Goal: Task Accomplishment & Management: Manage account settings

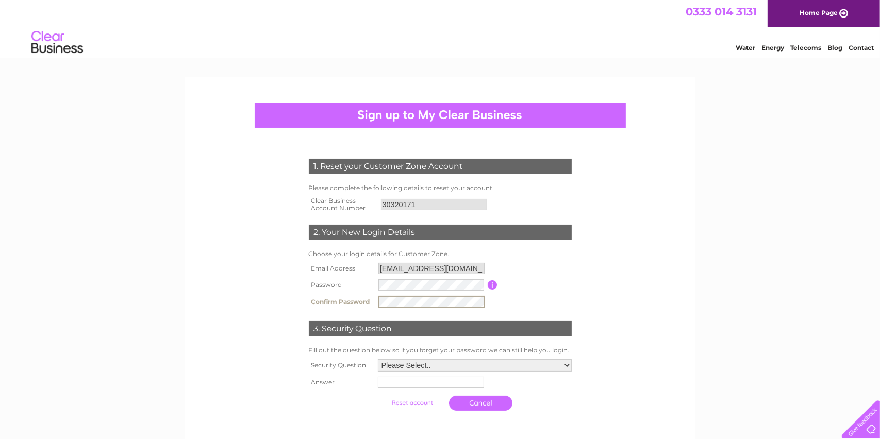
click at [425, 362] on select "Please Select.. In what town or city was your first job? In what town or city d…" at bounding box center [475, 365] width 194 height 12
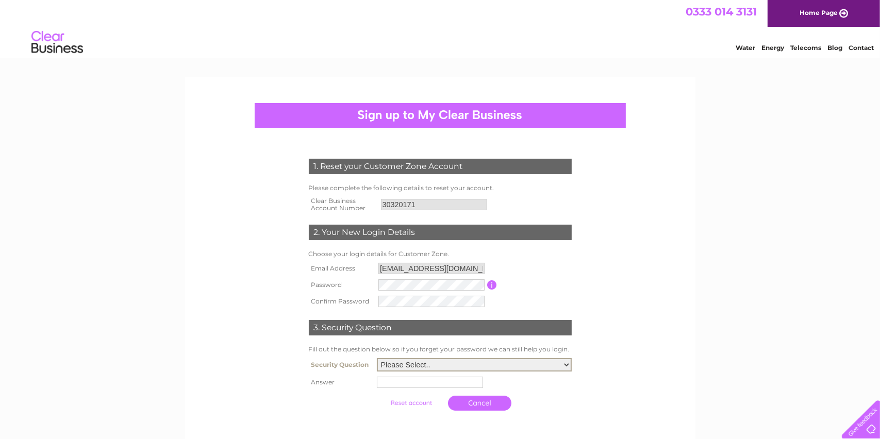
select select "1"
click at [377, 358] on select "Please Select.. In what town or city was your first job? In what town or city d…" at bounding box center [474, 364] width 195 height 13
click at [400, 380] on input "text" at bounding box center [430, 382] width 106 height 11
type input "Edinburgh"
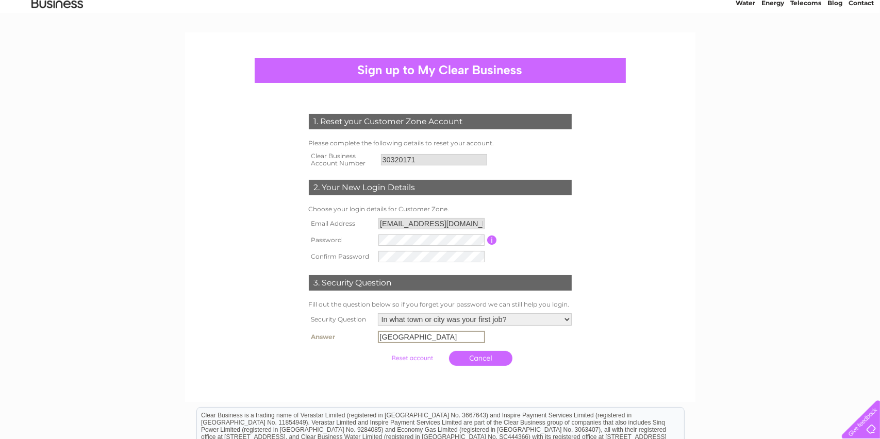
scroll to position [103, 0]
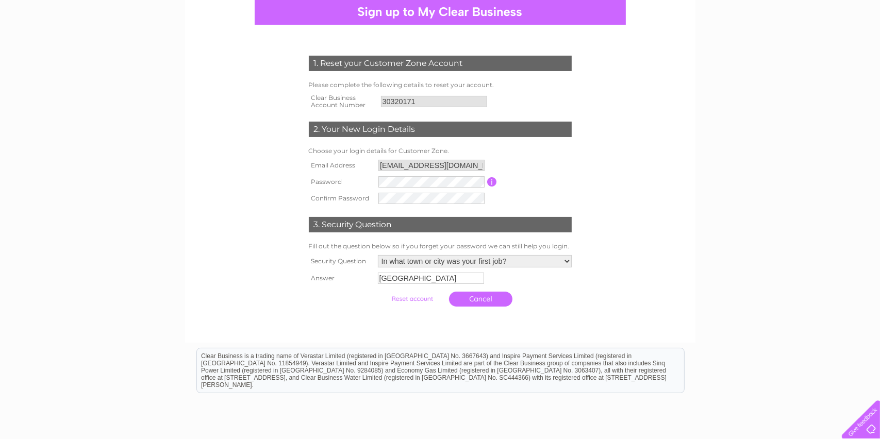
click at [398, 296] on input "submit" at bounding box center [411, 299] width 63 height 14
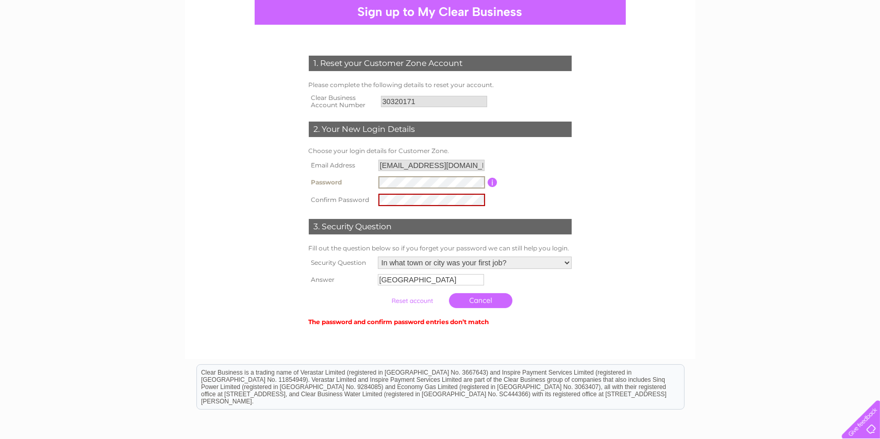
click at [370, 180] on tr "Password Password must be at least 6 characters long" at bounding box center [440, 183] width 268 height 18
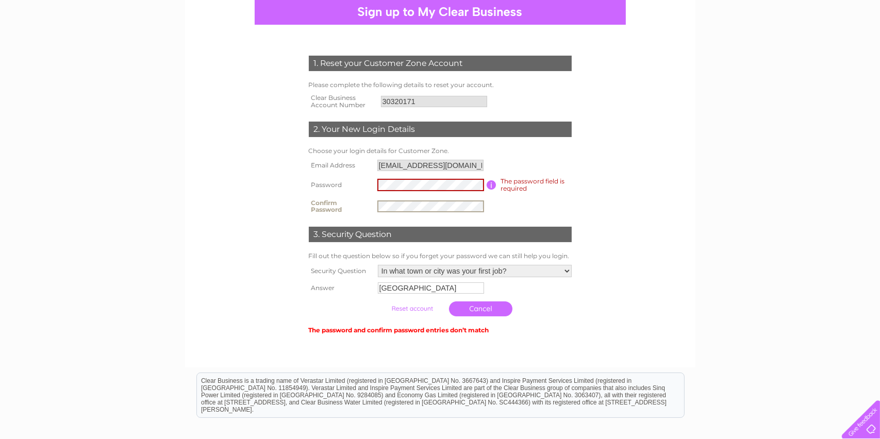
click at [365, 204] on tr "Confirm Password" at bounding box center [440, 206] width 268 height 21
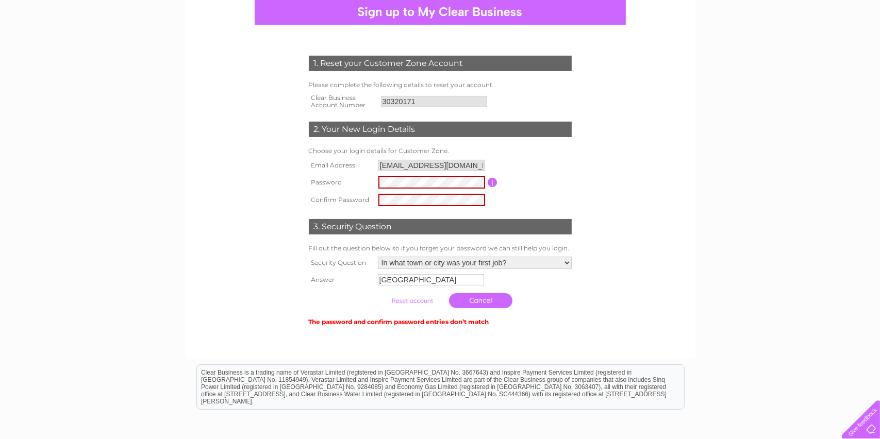
click at [421, 299] on input "submit" at bounding box center [411, 301] width 63 height 14
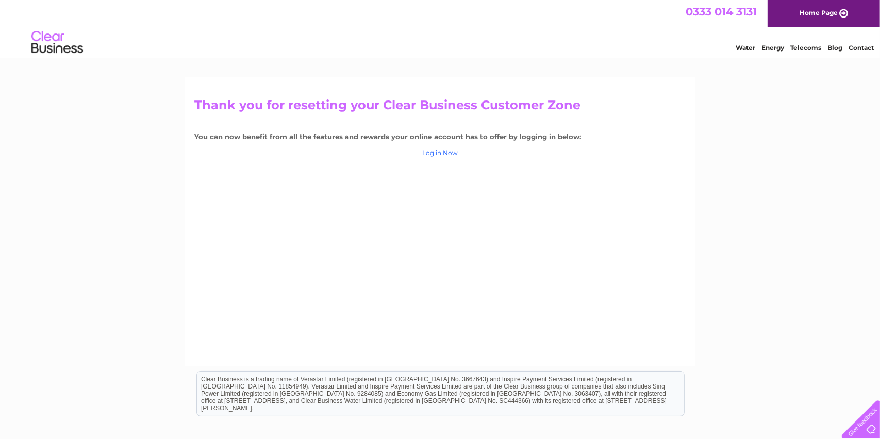
click at [439, 151] on link "Log in Now" at bounding box center [440, 153] width 36 height 8
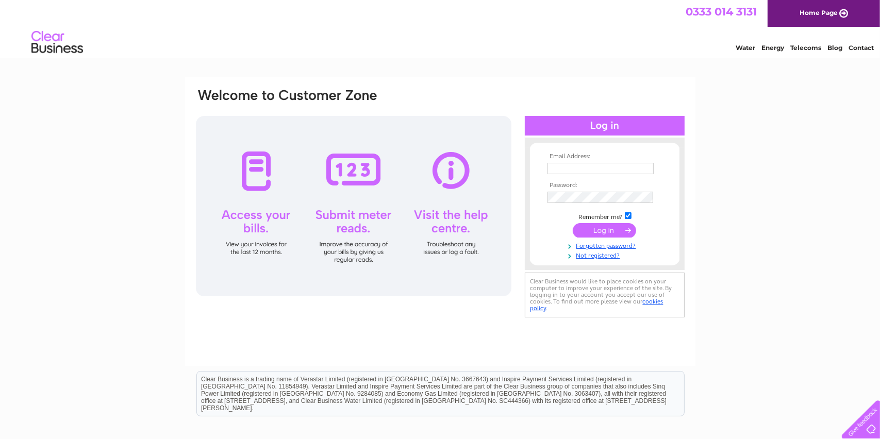
type input "accountsdept@rettie.co.uk"
click at [595, 231] on input "submit" at bounding box center [604, 230] width 63 height 14
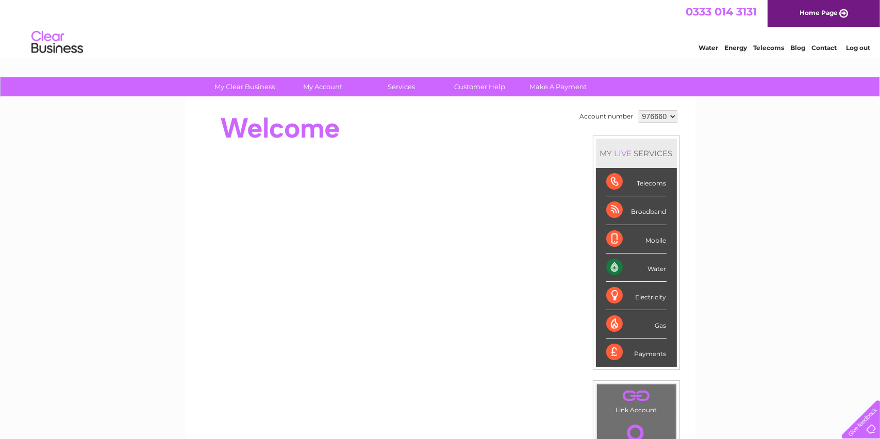
click at [660, 268] on div "Water" at bounding box center [636, 268] width 60 height 28
click at [611, 263] on div "Water" at bounding box center [636, 268] width 60 height 28
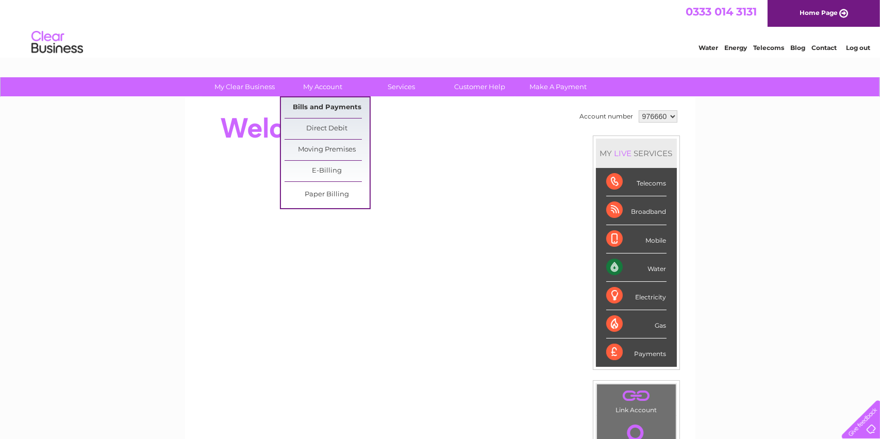
click at [310, 102] on link "Bills and Payments" at bounding box center [327, 107] width 85 height 21
click at [314, 108] on link "Bills and Payments" at bounding box center [327, 107] width 85 height 21
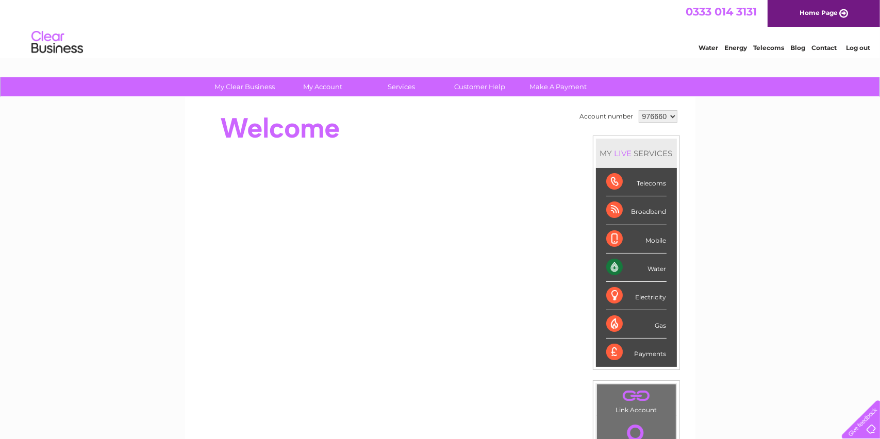
click at [671, 116] on select "976660" at bounding box center [658, 116] width 39 height 12
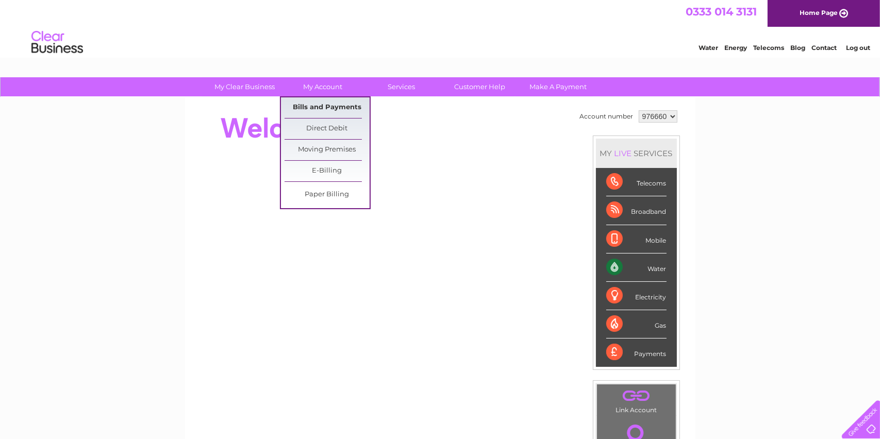
click at [323, 109] on link "Bills and Payments" at bounding box center [327, 107] width 85 height 21
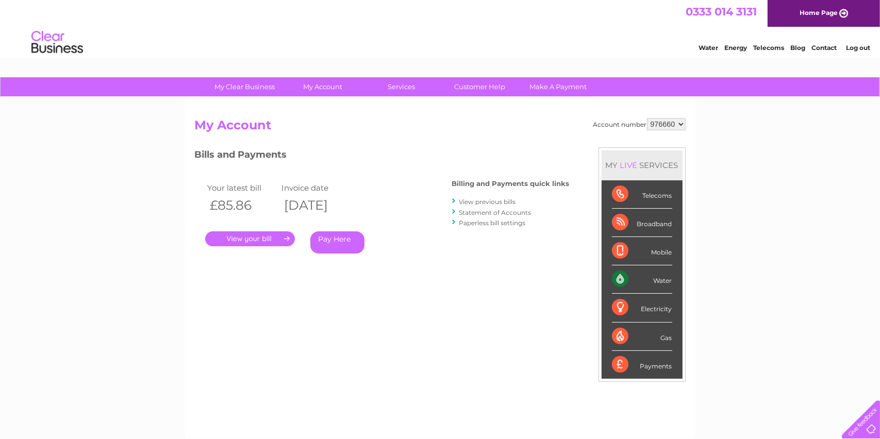
click at [473, 201] on link "View previous bills" at bounding box center [487, 202] width 57 height 8
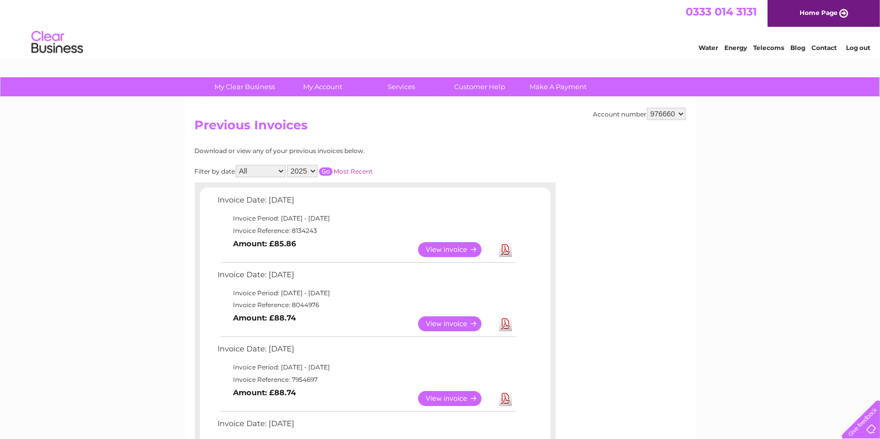
click at [442, 321] on link "View" at bounding box center [456, 323] width 76 height 15
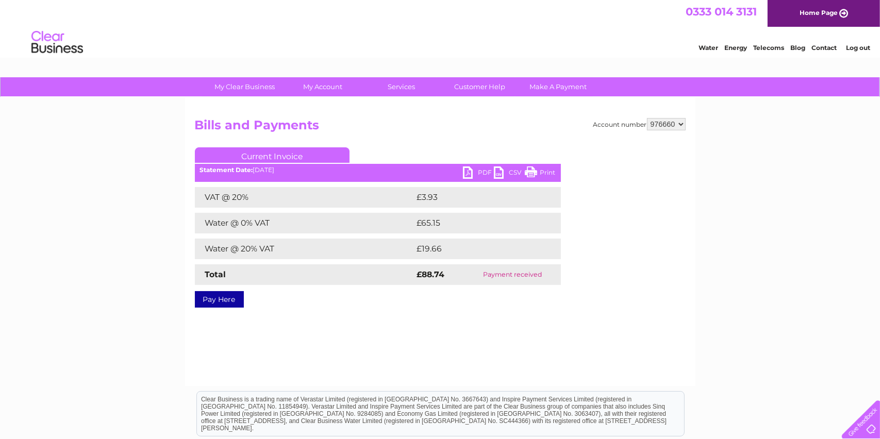
click at [470, 172] on link "PDF" at bounding box center [478, 173] width 31 height 15
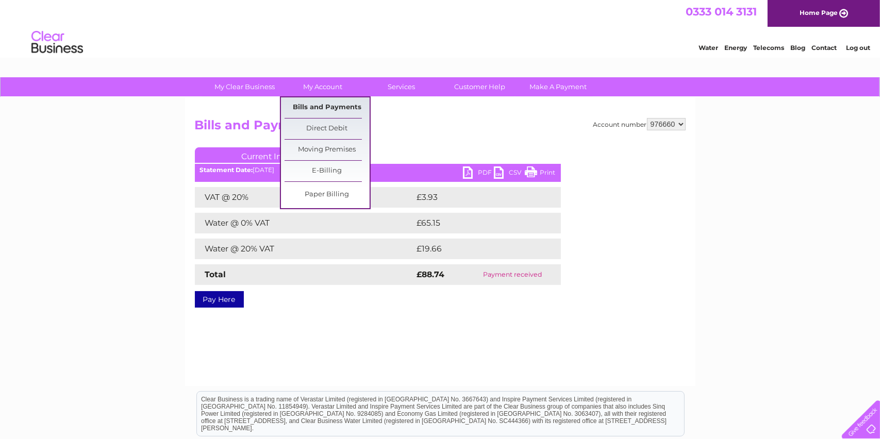
click at [323, 111] on link "Bills and Payments" at bounding box center [327, 107] width 85 height 21
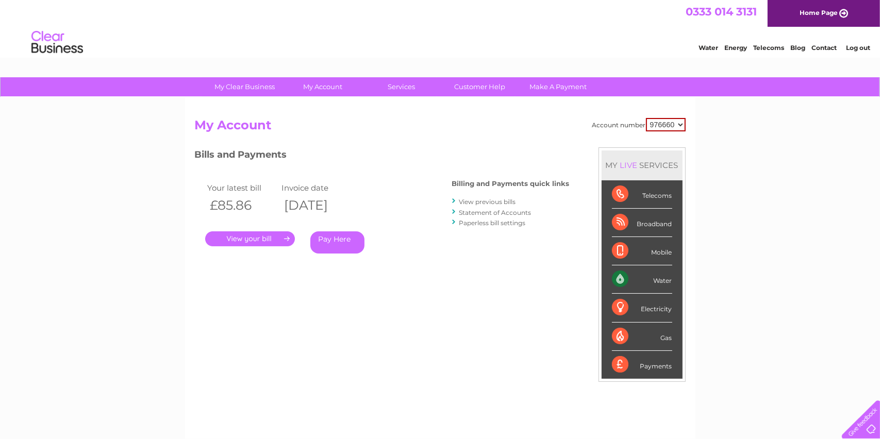
click at [253, 237] on link "." at bounding box center [250, 238] width 90 height 15
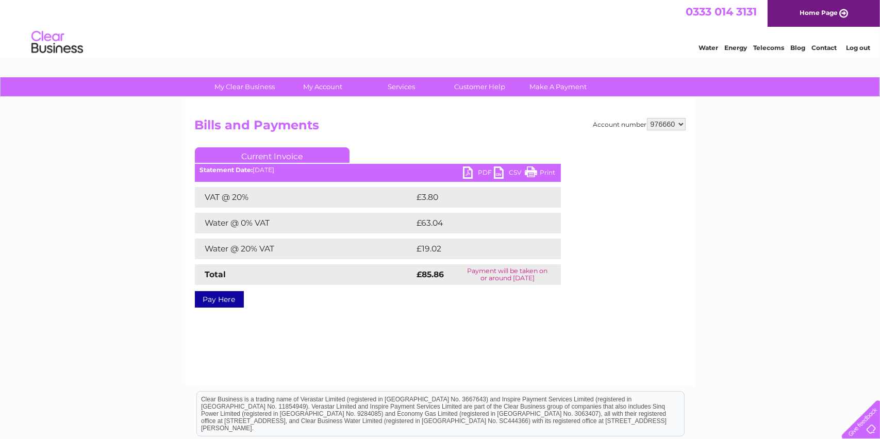
click at [481, 170] on link "PDF" at bounding box center [478, 173] width 31 height 15
click at [682, 121] on select "976660" at bounding box center [666, 124] width 39 height 12
drag, startPoint x: 682, startPoint y: 122, endPoint x: 538, endPoint y: 122, distance: 144.3
click at [558, 122] on div "Account number 976660 Bills and Payments Current Invoice PDF CSV Print £3.80" at bounding box center [440, 211] width 491 height 186
click at [538, 122] on h2 "Bills and Payments" at bounding box center [440, 128] width 491 height 20
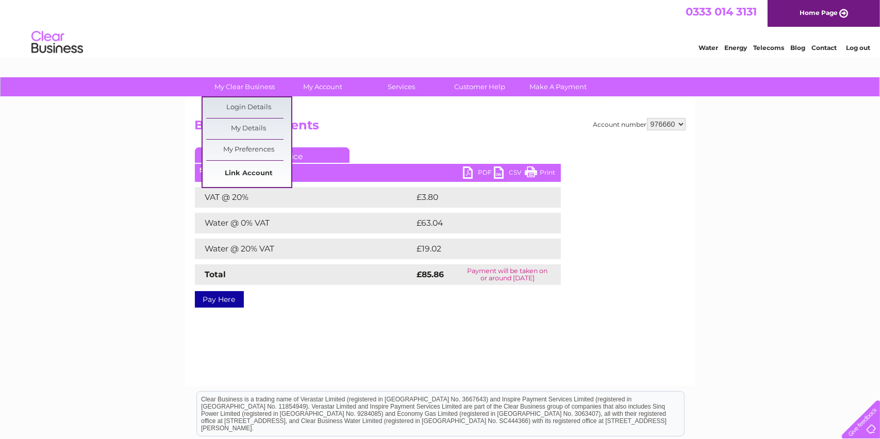
click at [247, 167] on link "Link Account" at bounding box center [248, 173] width 85 height 21
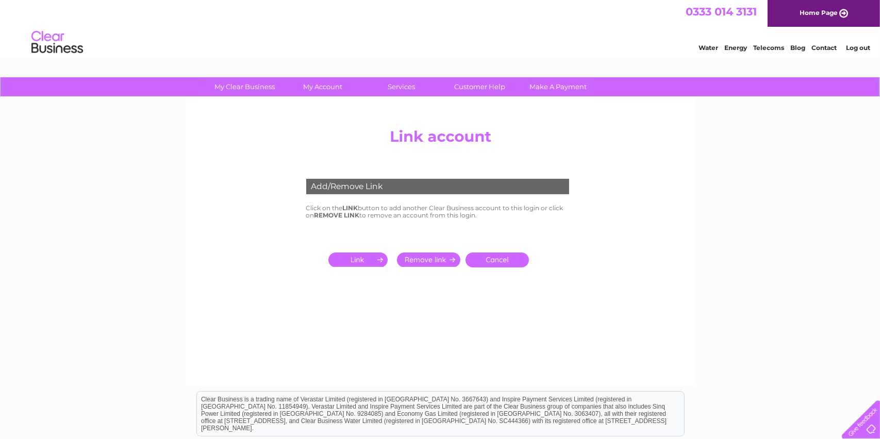
click at [355, 258] on input "submit" at bounding box center [359, 260] width 63 height 14
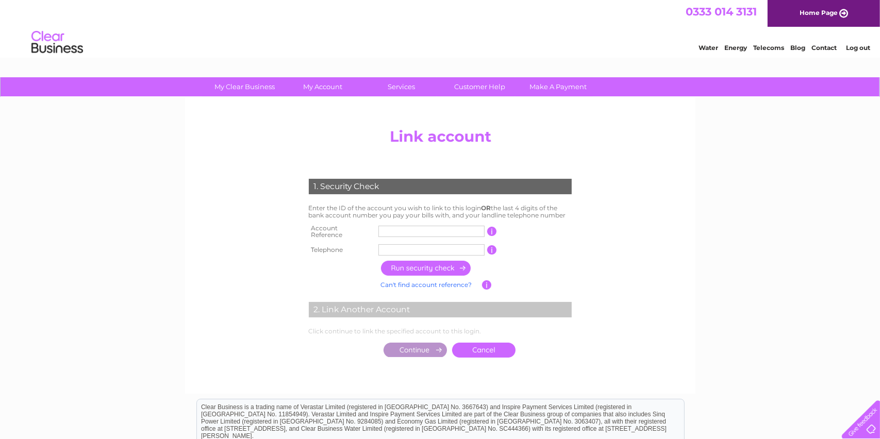
click at [389, 228] on input "text" at bounding box center [431, 231] width 106 height 11
type input "7983129"
click at [395, 247] on input "text" at bounding box center [431, 249] width 106 height 11
type input "01315412462"
click at [405, 266] on input "button" at bounding box center [426, 268] width 91 height 15
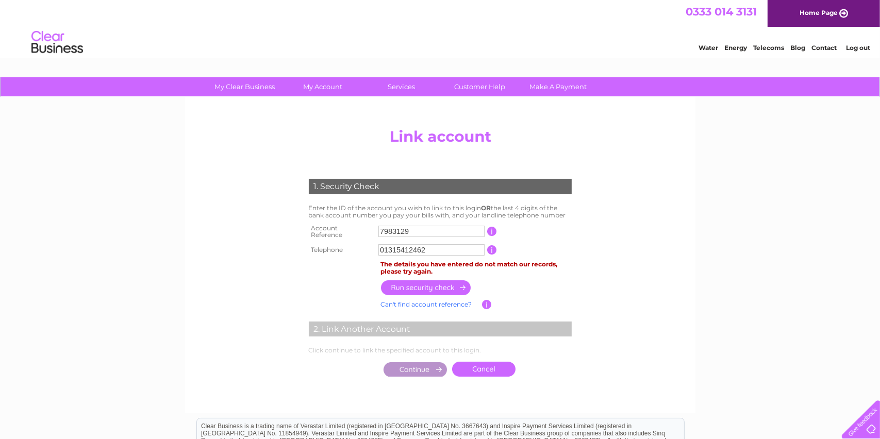
drag, startPoint x: 419, startPoint y: 228, endPoint x: 380, endPoint y: 228, distance: 38.7
click at [380, 228] on input "7983129" at bounding box center [431, 231] width 106 height 11
click at [391, 226] on input "text" at bounding box center [431, 231] width 106 height 11
type input "CB303201"
click at [406, 281] on input "button" at bounding box center [426, 287] width 91 height 15
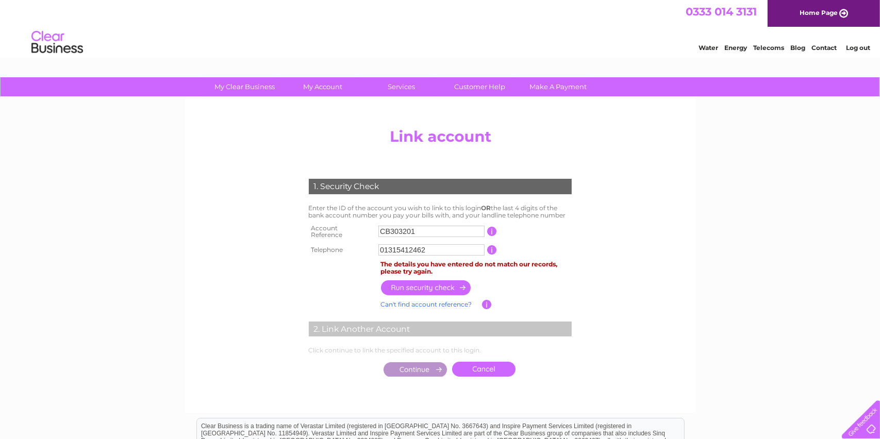
drag, startPoint x: 433, startPoint y: 245, endPoint x: 370, endPoint y: 248, distance: 63.5
click at [370, 248] on tr "Telephone 01315412462 1 of the landline telephone numbers you have given us" at bounding box center [440, 250] width 268 height 16
click at [429, 246] on input "01315412462" at bounding box center [431, 249] width 106 height 11
type input "0"
click at [429, 280] on input "button" at bounding box center [426, 287] width 91 height 15
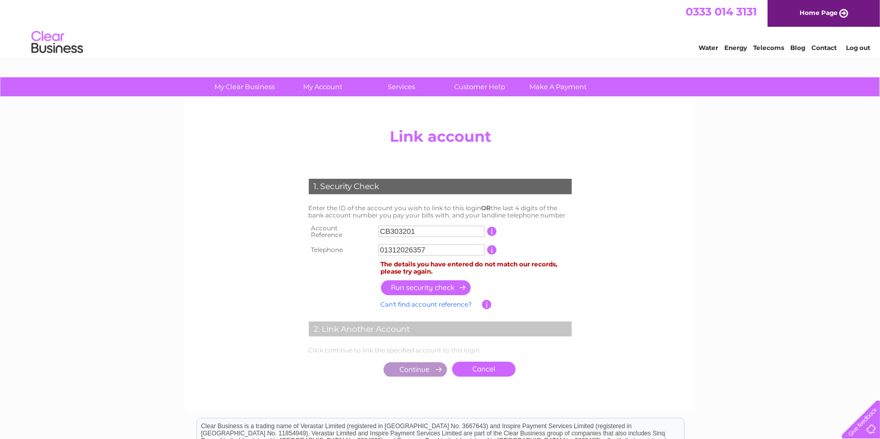
click at [407, 228] on input "CB303201" at bounding box center [431, 231] width 106 height 11
drag, startPoint x: 432, startPoint y: 246, endPoint x: 376, endPoint y: 246, distance: 56.7
click at [376, 246] on td "01312026357" at bounding box center [431, 250] width 111 height 16
type input "01315412462"
click at [424, 282] on input "button" at bounding box center [426, 287] width 91 height 15
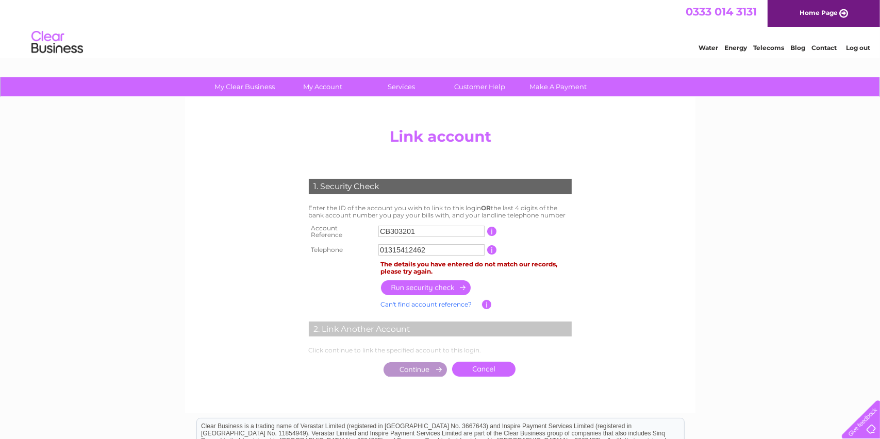
drag, startPoint x: 418, startPoint y: 228, endPoint x: 375, endPoint y: 227, distance: 42.8
click at [375, 227] on tr "Account Reference CB303201 This should appear at the top of your bill and its t…" at bounding box center [440, 232] width 268 height 21
drag, startPoint x: 416, startPoint y: 227, endPoint x: 363, endPoint y: 233, distance: 53.4
click at [363, 233] on tr "Account Reference cb303201 This should appear at the top of your bill and its t…" at bounding box center [440, 232] width 268 height 21
type input "30320171"
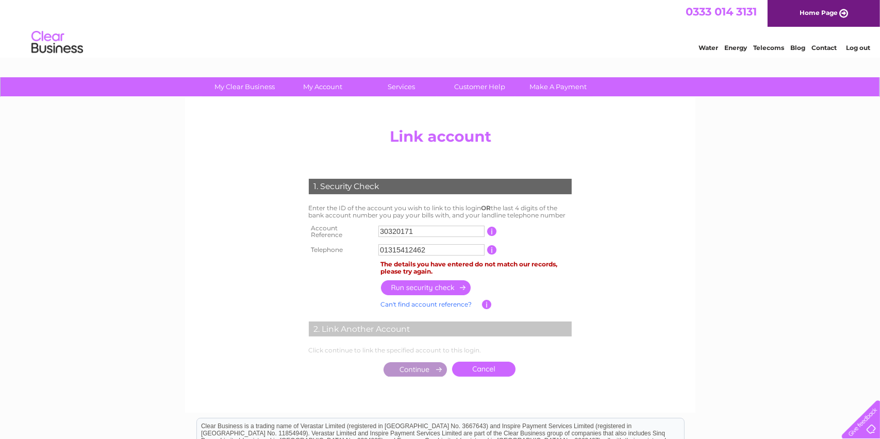
click at [420, 285] on input "button" at bounding box center [426, 287] width 91 height 15
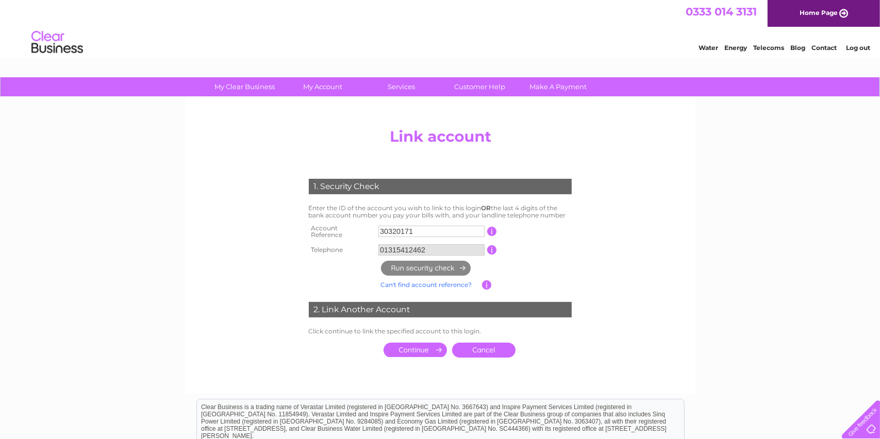
click at [415, 345] on input "submit" at bounding box center [414, 350] width 63 height 14
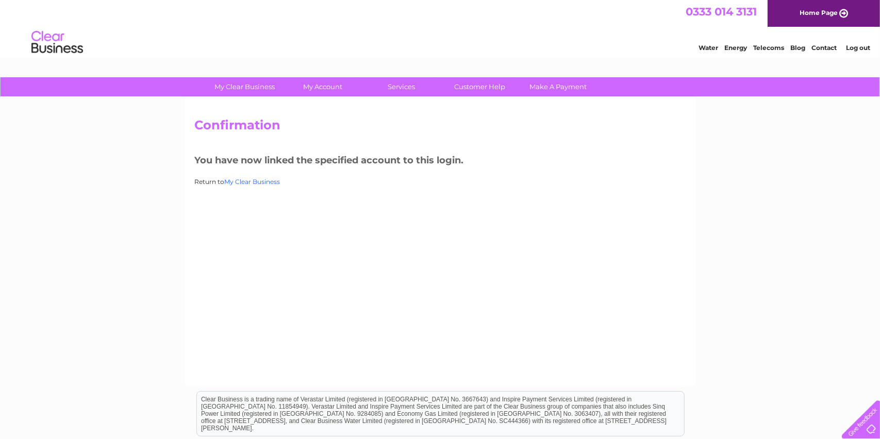
click at [259, 181] on link "My Clear Business" at bounding box center [253, 182] width 56 height 8
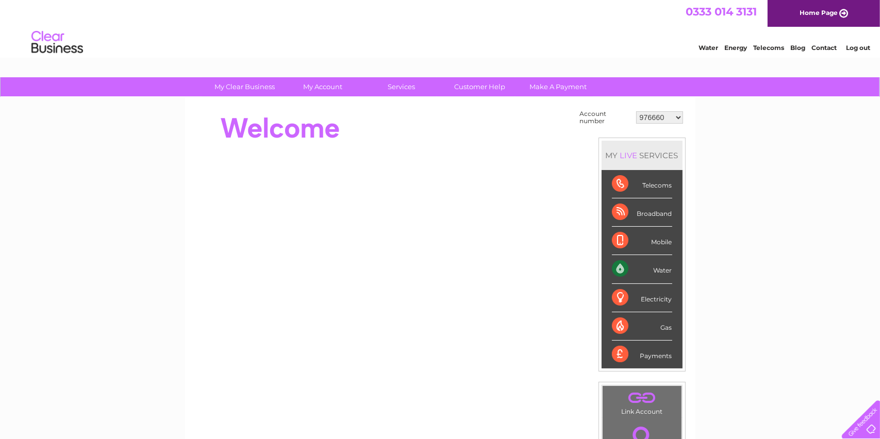
click at [675, 116] on select "976660 30320171" at bounding box center [659, 117] width 47 height 12
select select "30320171"
click at [637, 111] on select "976660 30320171" at bounding box center [659, 117] width 47 height 12
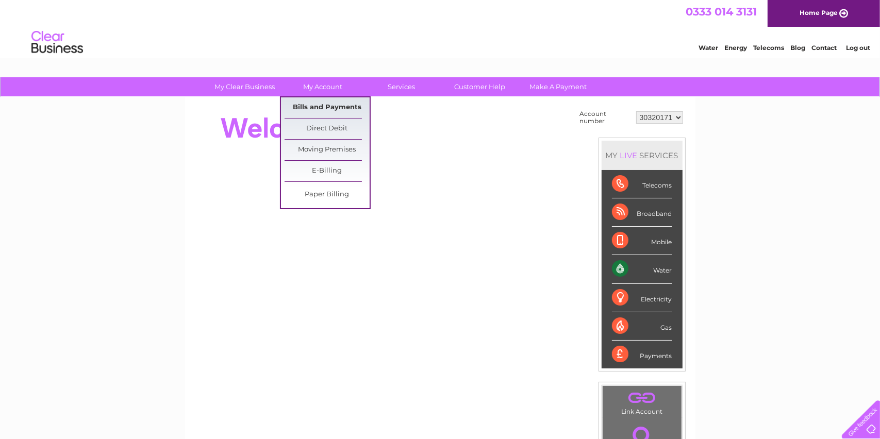
click at [311, 107] on link "Bills and Payments" at bounding box center [327, 107] width 85 height 21
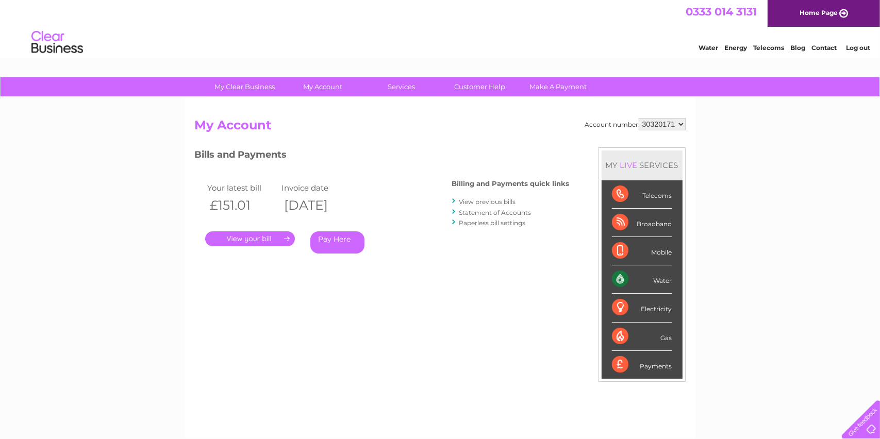
click at [246, 238] on link "." at bounding box center [250, 238] width 90 height 15
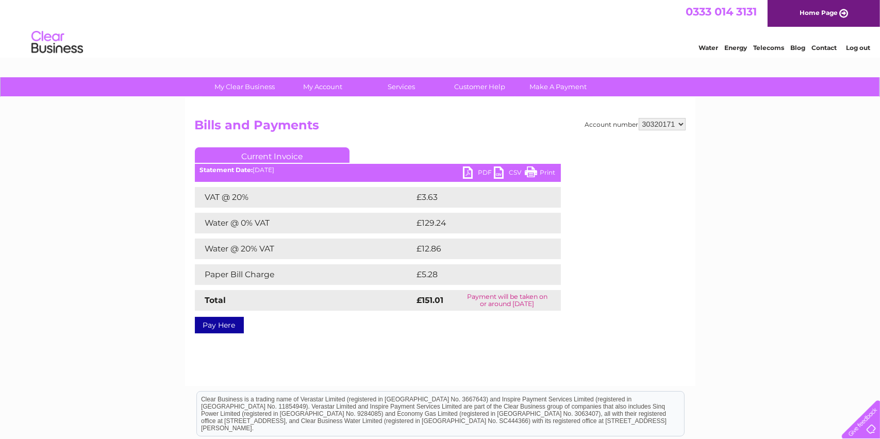
click at [475, 171] on link "PDF" at bounding box center [478, 173] width 31 height 15
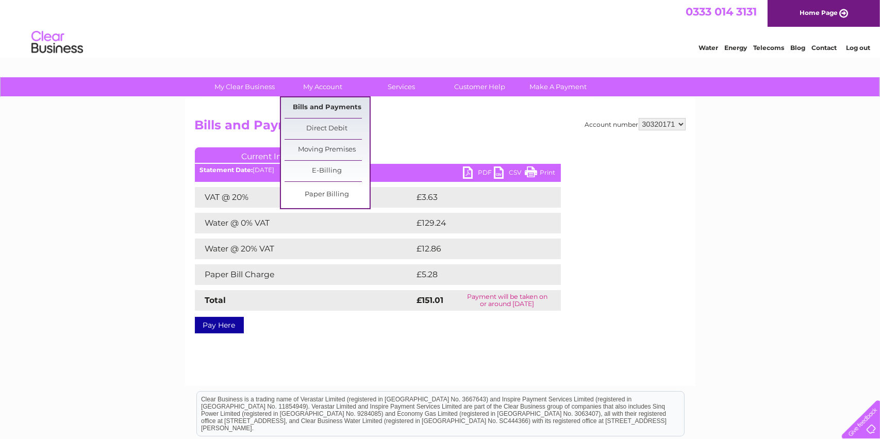
click at [310, 107] on link "Bills and Payments" at bounding box center [327, 107] width 85 height 21
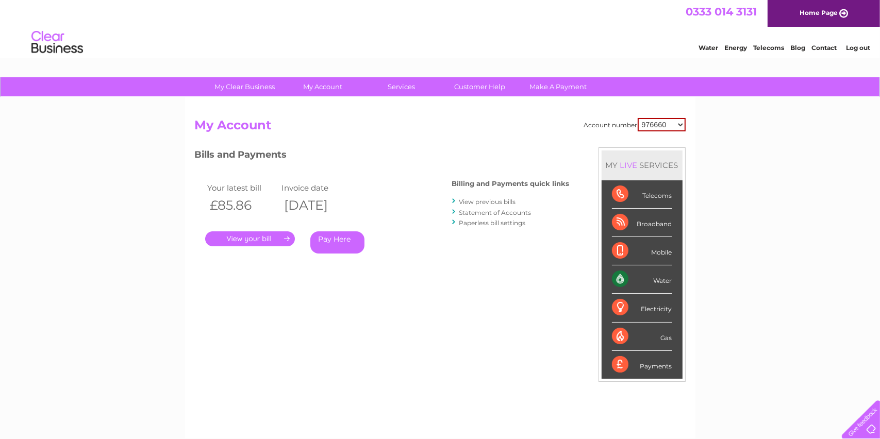
click at [471, 200] on link "View previous bills" at bounding box center [487, 202] width 57 height 8
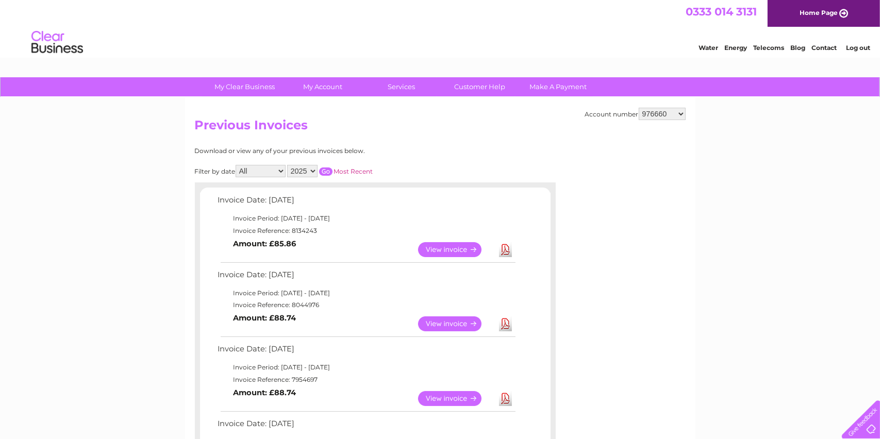
click at [669, 111] on select "976660 30320171" at bounding box center [662, 114] width 47 height 12
select select "30320171"
click at [639, 108] on select "976660 30320171" at bounding box center [662, 114] width 47 height 12
click at [437, 326] on link "View" at bounding box center [456, 323] width 76 height 15
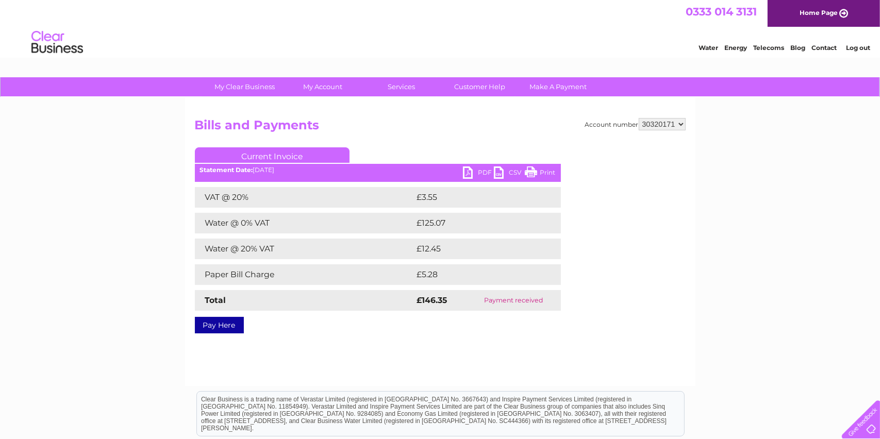
click at [477, 169] on link "PDF" at bounding box center [478, 173] width 31 height 15
click at [850, 45] on link "Log out" at bounding box center [858, 48] width 24 height 8
